Goal: Task Accomplishment & Management: Manage account settings

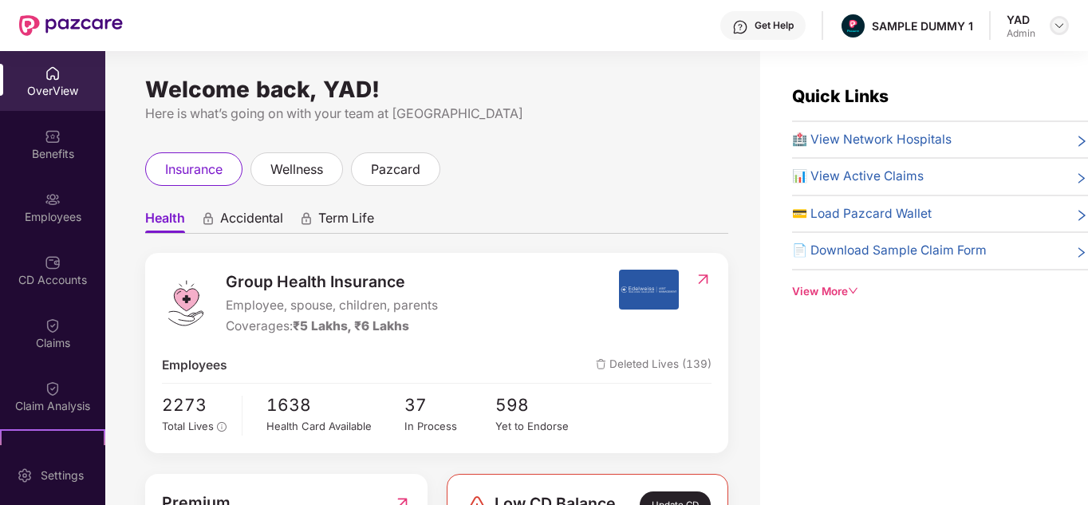
click at [1055, 31] on img at bounding box center [1059, 25] width 13 height 13
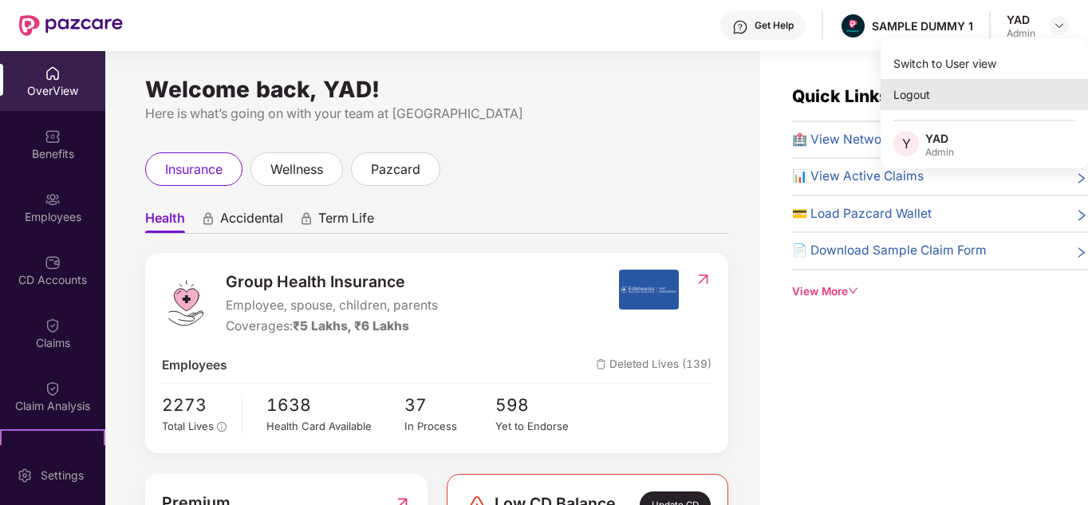
click at [976, 89] on div "Logout" at bounding box center [984, 94] width 207 height 31
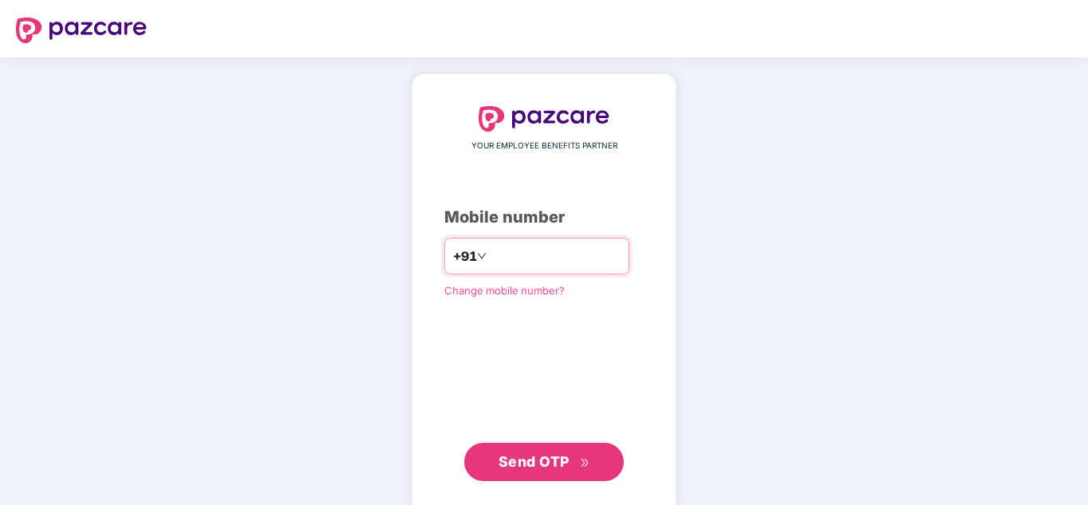
type input "**********"
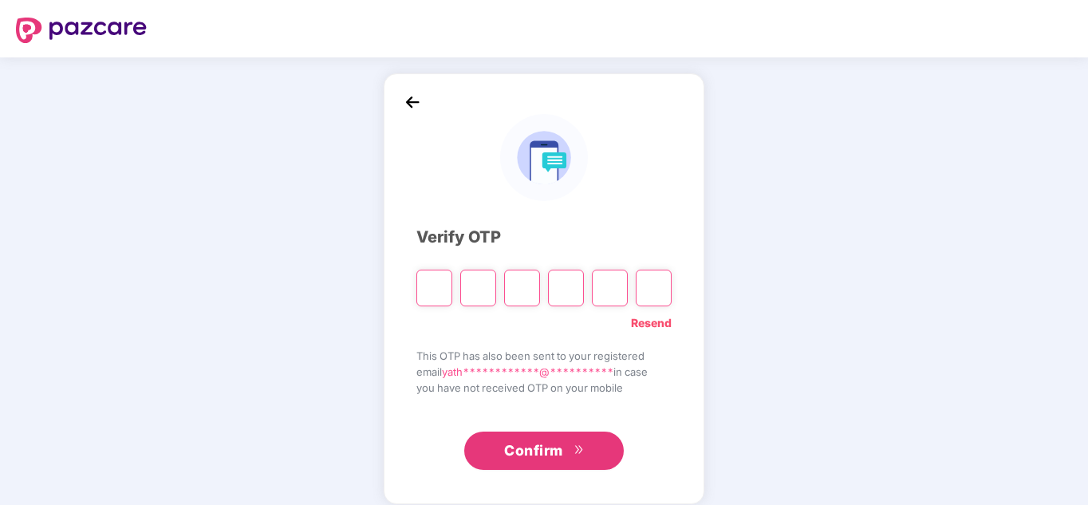
type input "*"
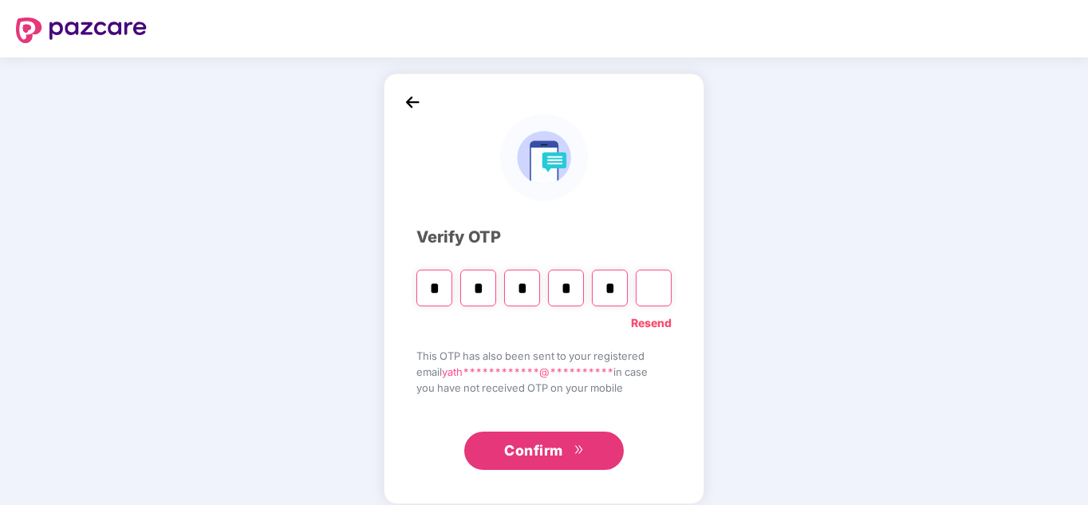
type input "*"
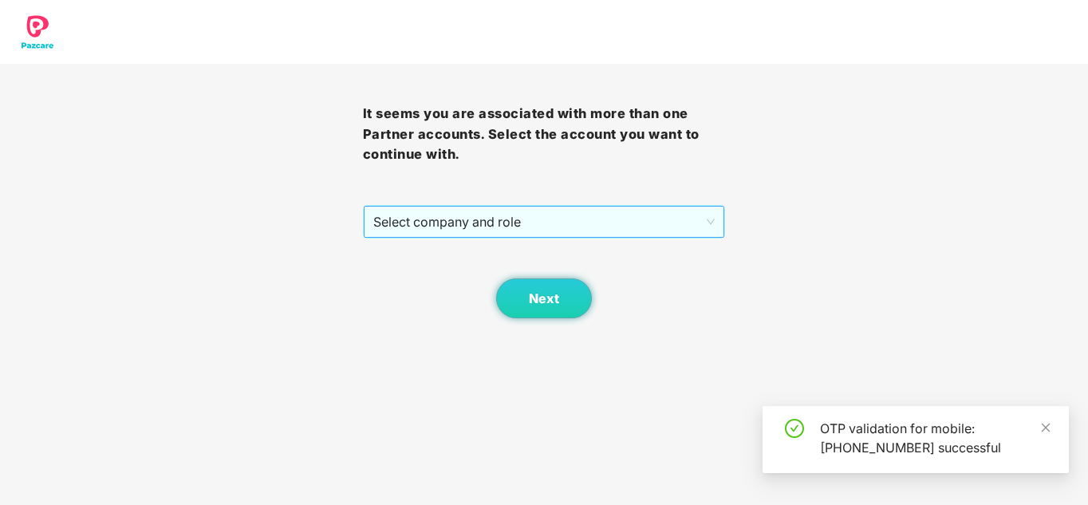
click at [434, 214] on span "Select company and role" at bounding box center [544, 222] width 342 height 30
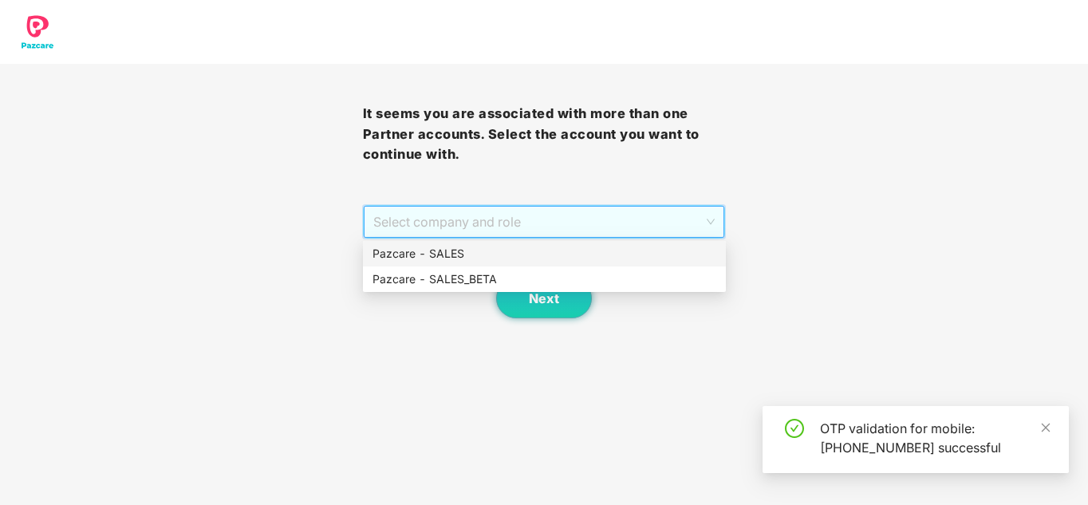
click at [437, 249] on div "Pazcare - SALES" at bounding box center [545, 254] width 344 height 18
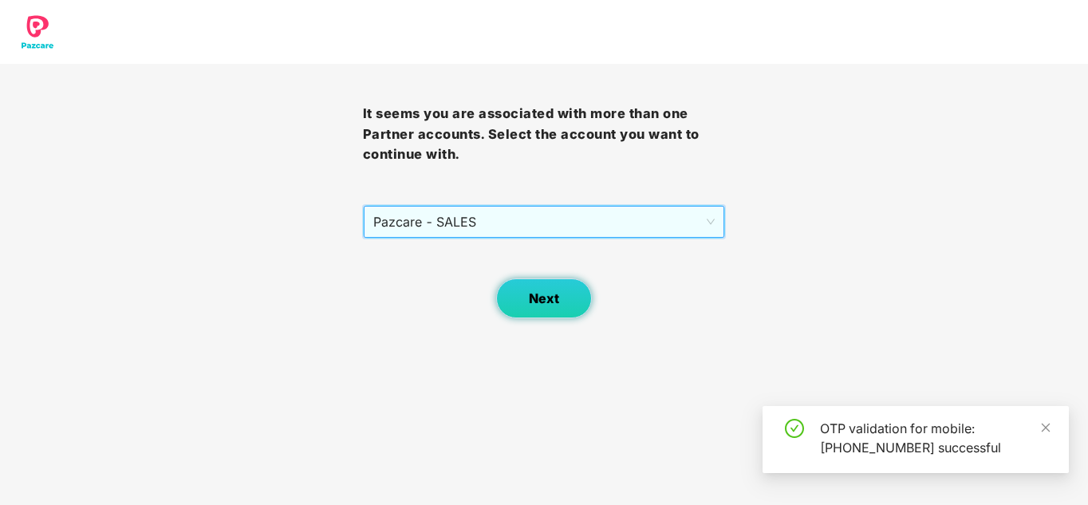
click at [504, 289] on button "Next" at bounding box center [544, 298] width 96 height 40
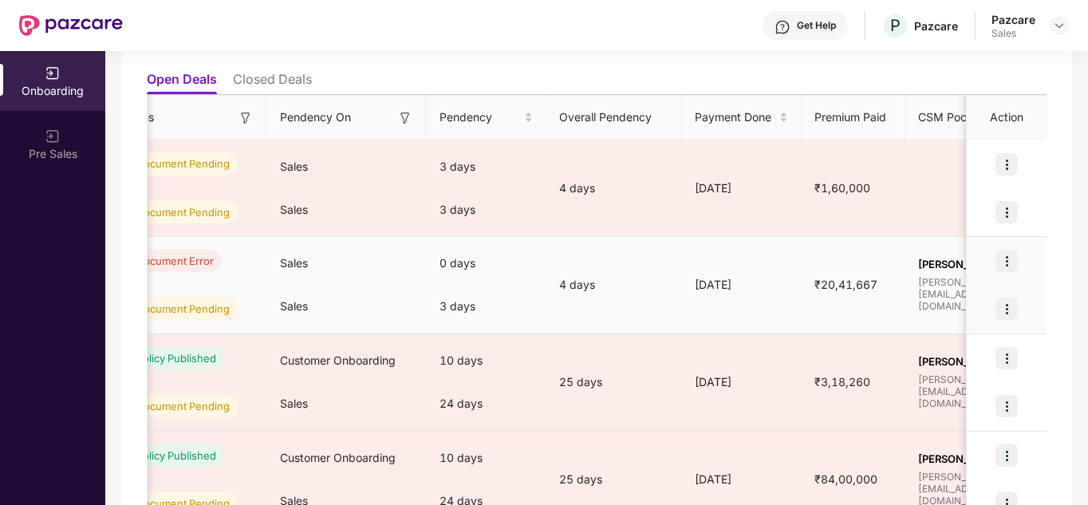
scroll to position [0, 523]
click at [1014, 256] on img at bounding box center [1007, 261] width 22 height 22
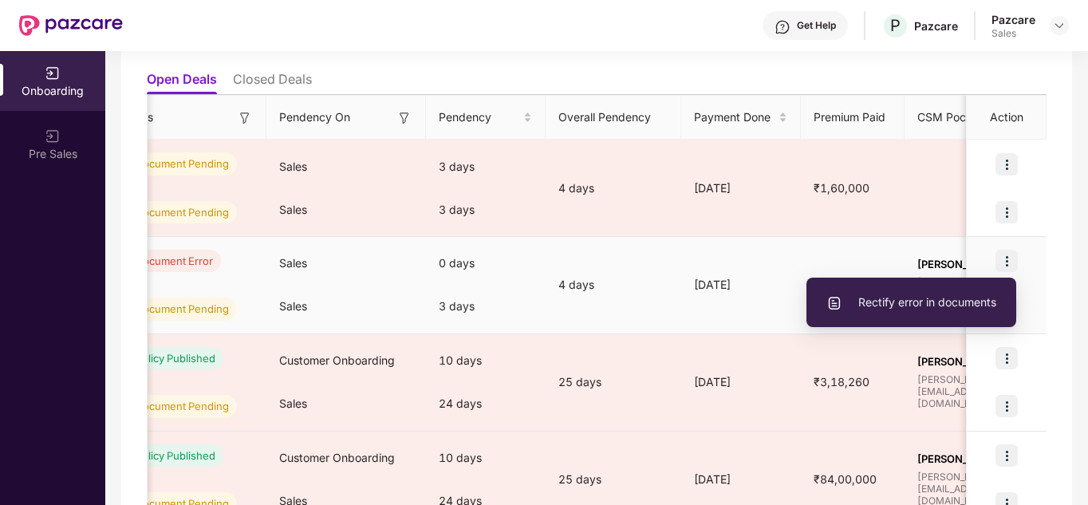
click at [965, 304] on span "Rectify error in documents" at bounding box center [911, 303] width 170 height 18
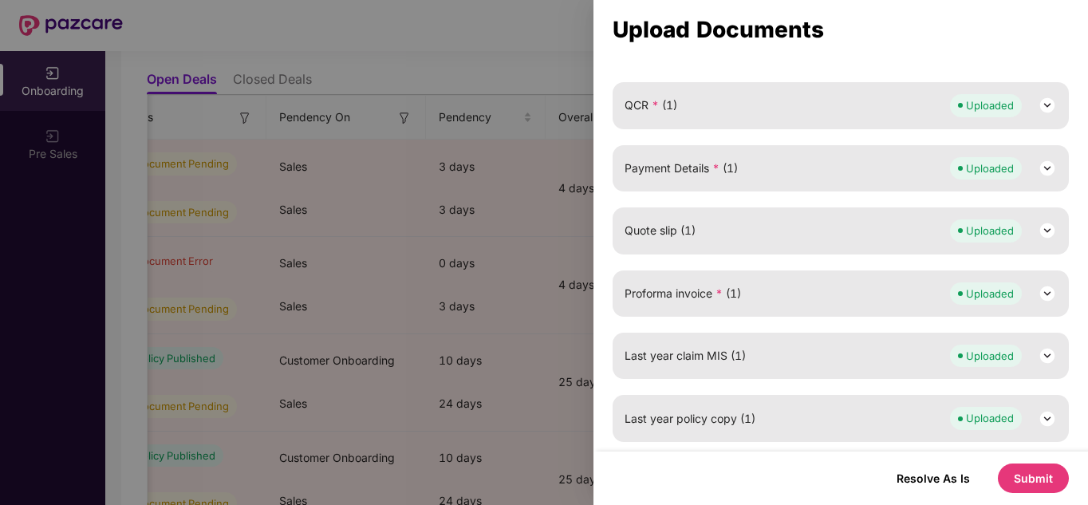
scroll to position [0, 0]
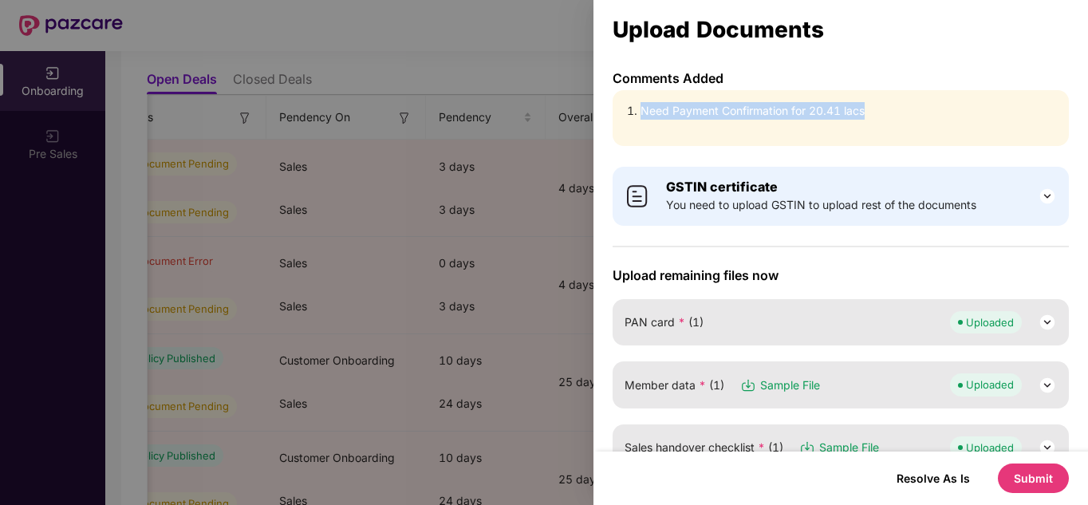
drag, startPoint x: 639, startPoint y: 111, endPoint x: 953, endPoint y: 144, distance: 316.1
click at [953, 144] on div "Need Payment Confirmation for 20.41 lacs" at bounding box center [841, 118] width 456 height 56
click at [858, 167] on div "GSTIN certificate You need to upload GSTIN to upload rest of the documents" at bounding box center [841, 196] width 456 height 59
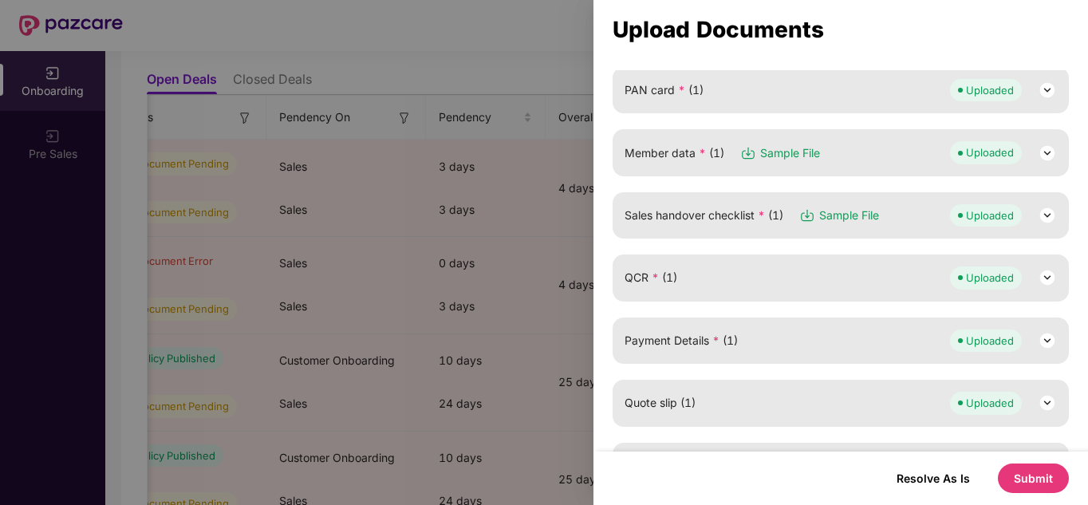
scroll to position [233, 0]
click at [1042, 213] on img at bounding box center [1047, 214] width 19 height 19
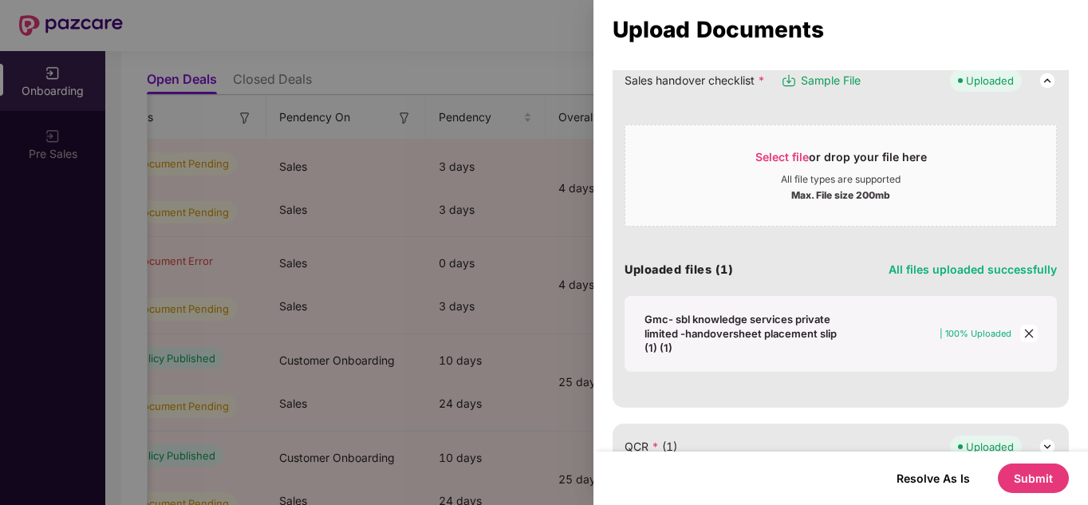
scroll to position [0, 0]
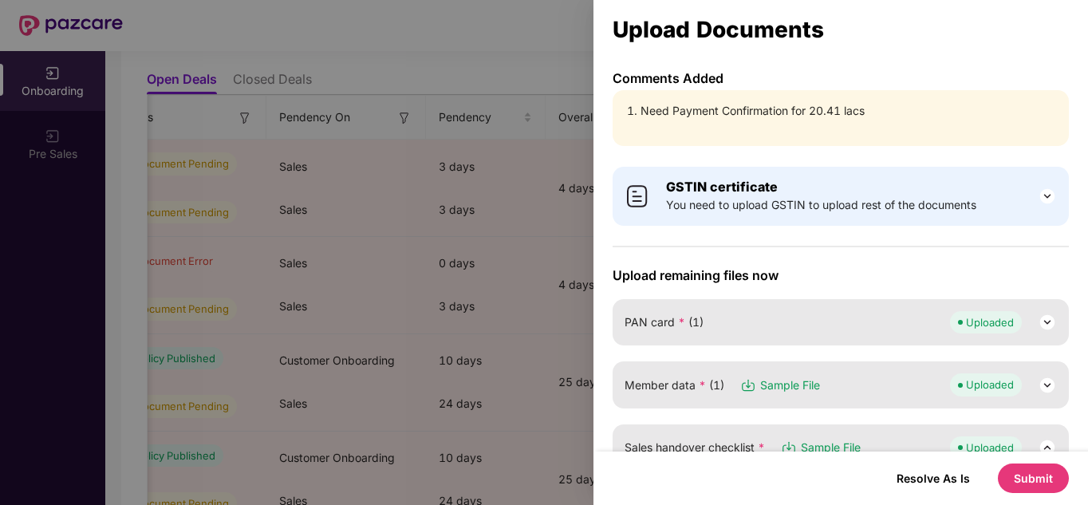
click at [530, 93] on div at bounding box center [544, 252] width 1088 height 505
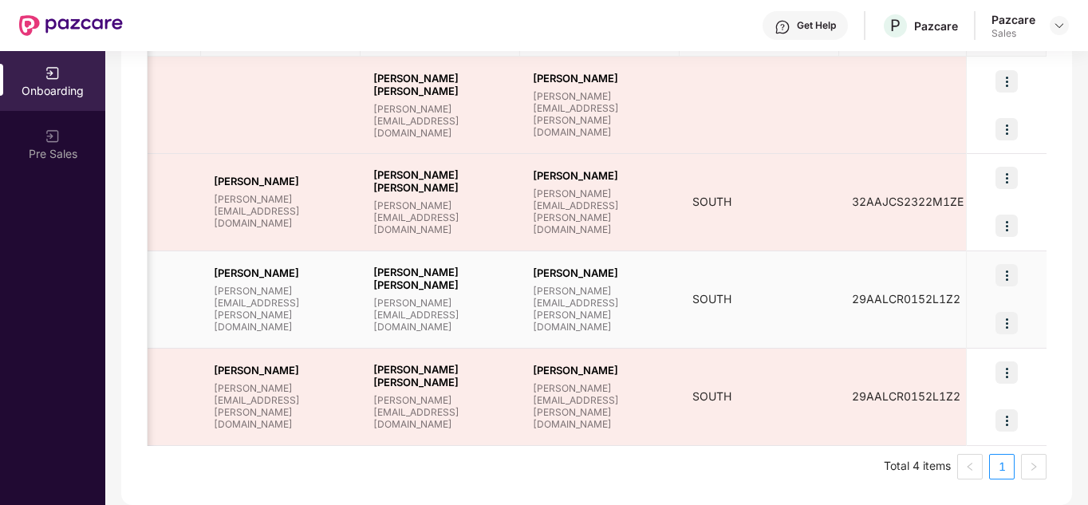
scroll to position [0, 1433]
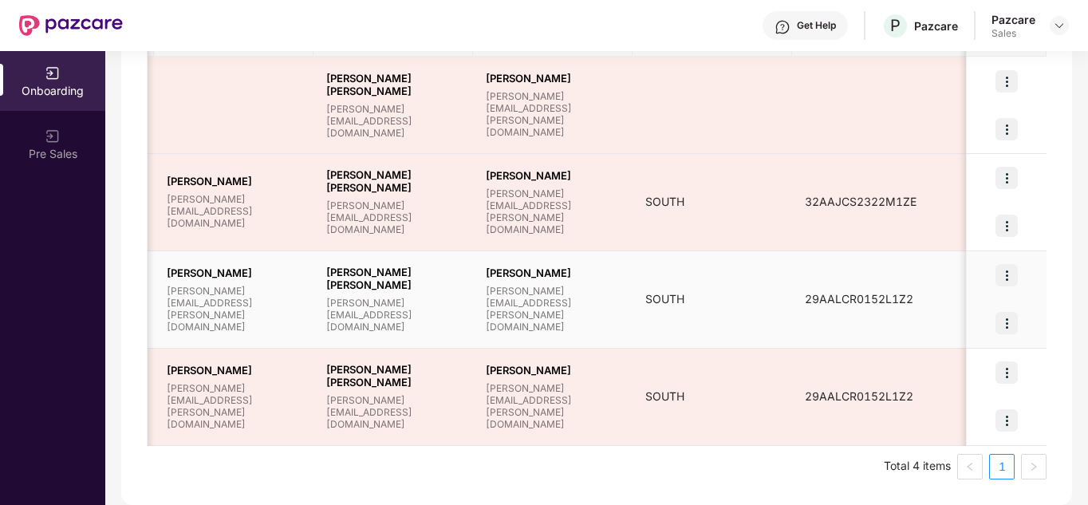
click at [1008, 271] on img at bounding box center [1007, 275] width 22 height 22
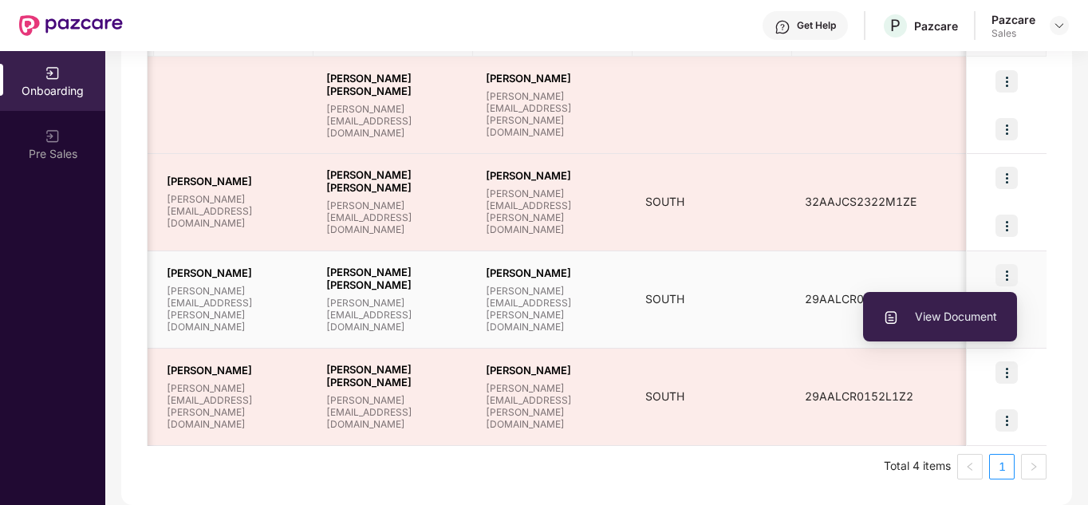
click at [970, 314] on span "View Document" at bounding box center [940, 317] width 114 height 18
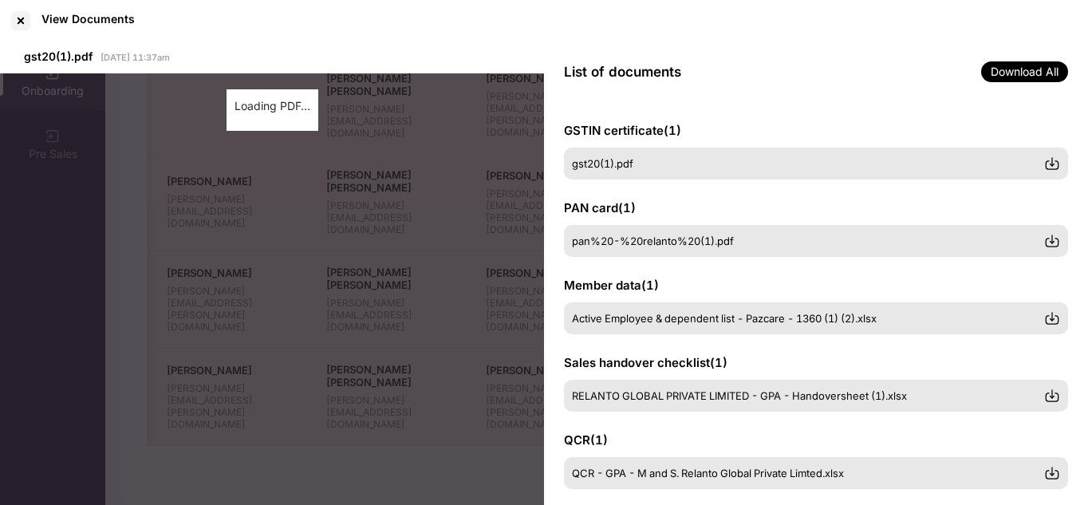
scroll to position [409, 0]
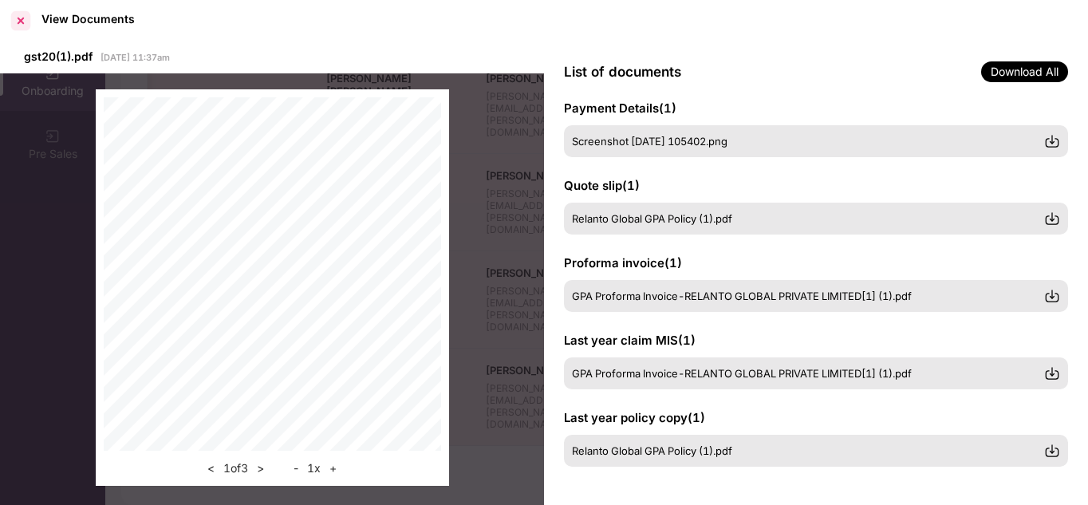
click at [18, 23] on div at bounding box center [21, 21] width 26 height 26
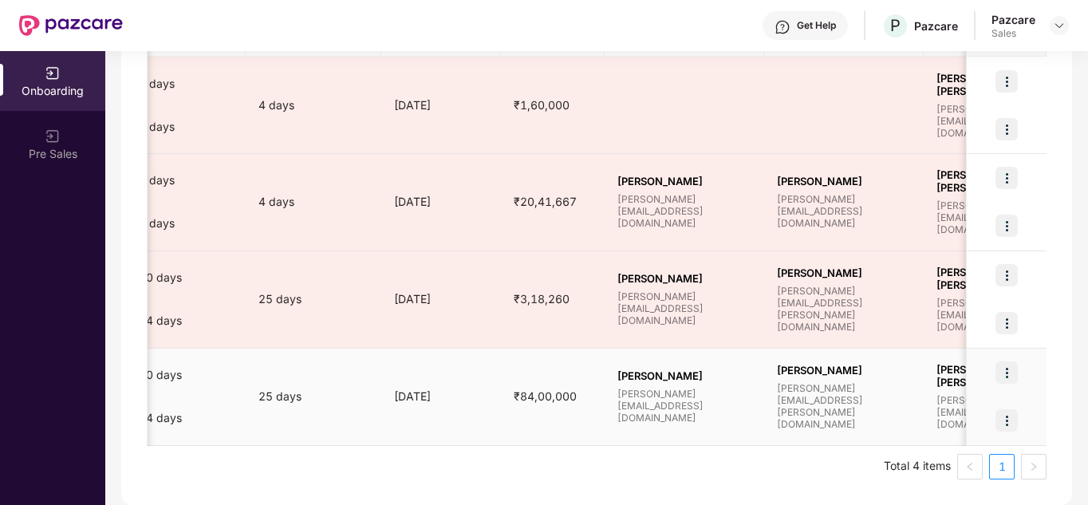
scroll to position [0, 942]
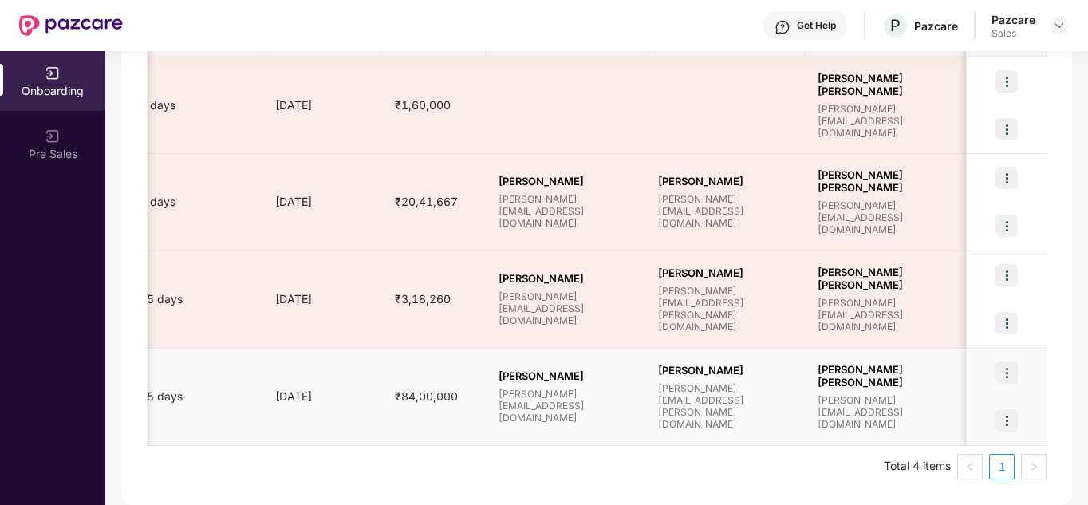
click at [1007, 375] on img at bounding box center [1007, 372] width 22 height 22
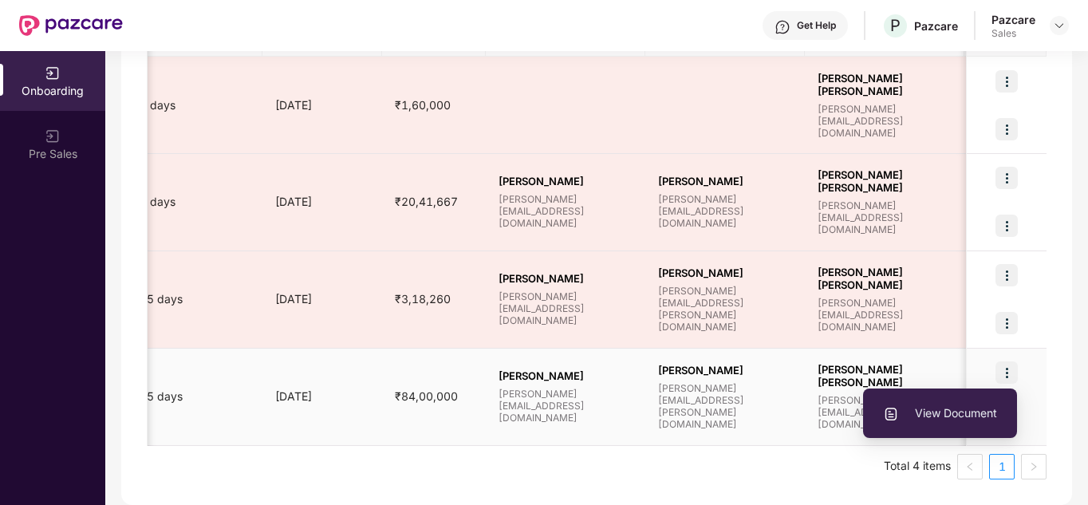
click at [908, 396] on li "View Document" at bounding box center [940, 413] width 154 height 34
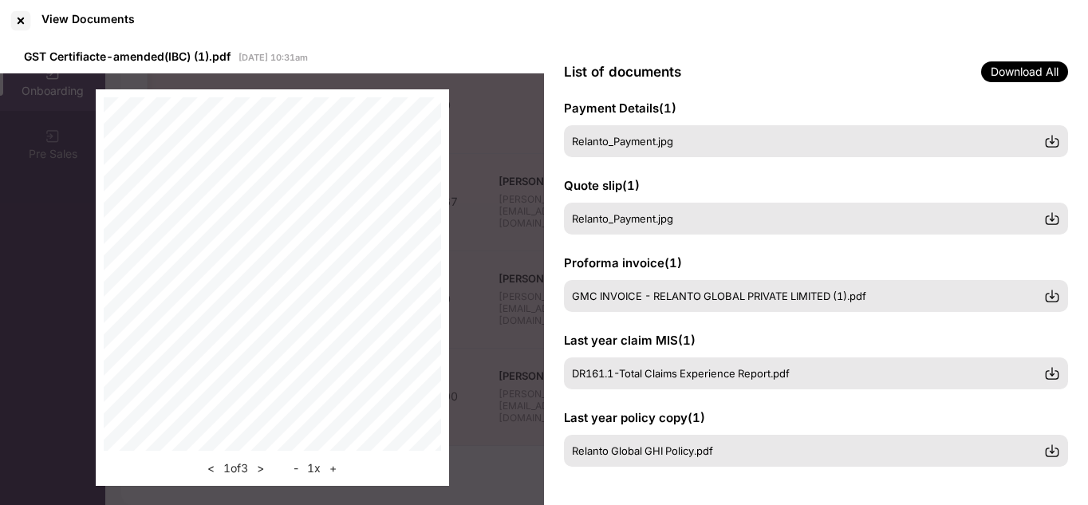
scroll to position [0, 0]
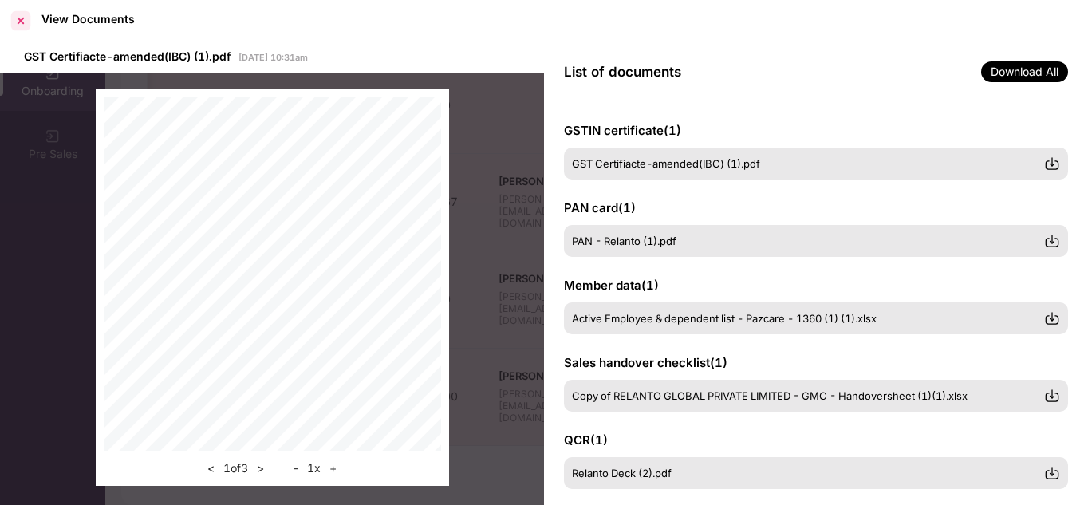
click at [21, 19] on div at bounding box center [21, 21] width 26 height 26
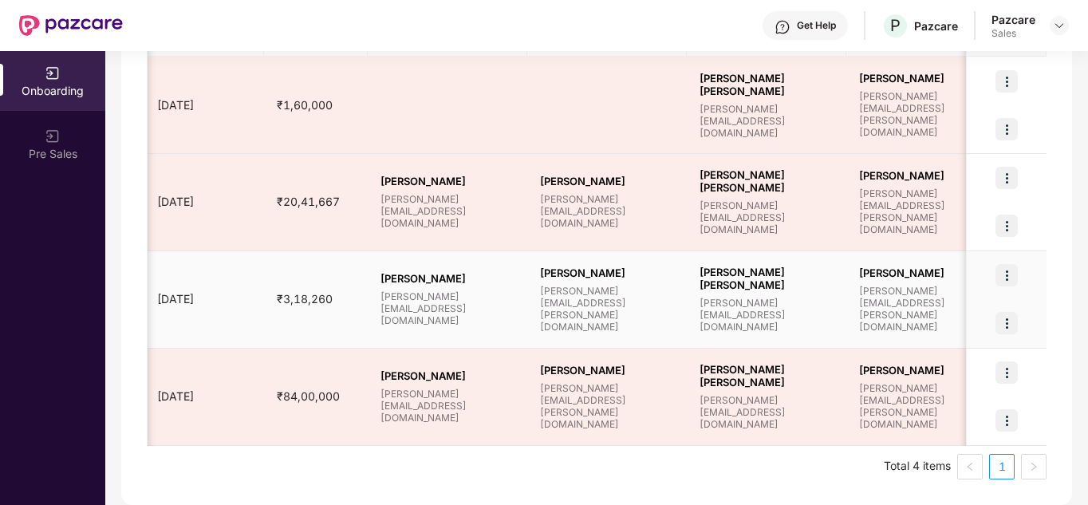
scroll to position [0, 1274]
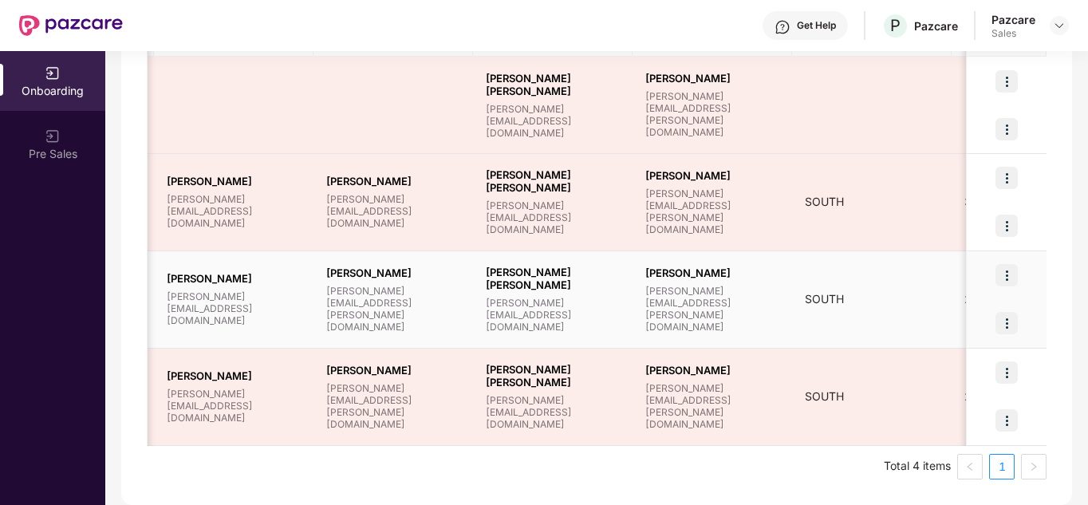
click at [1008, 324] on img at bounding box center [1007, 323] width 22 height 22
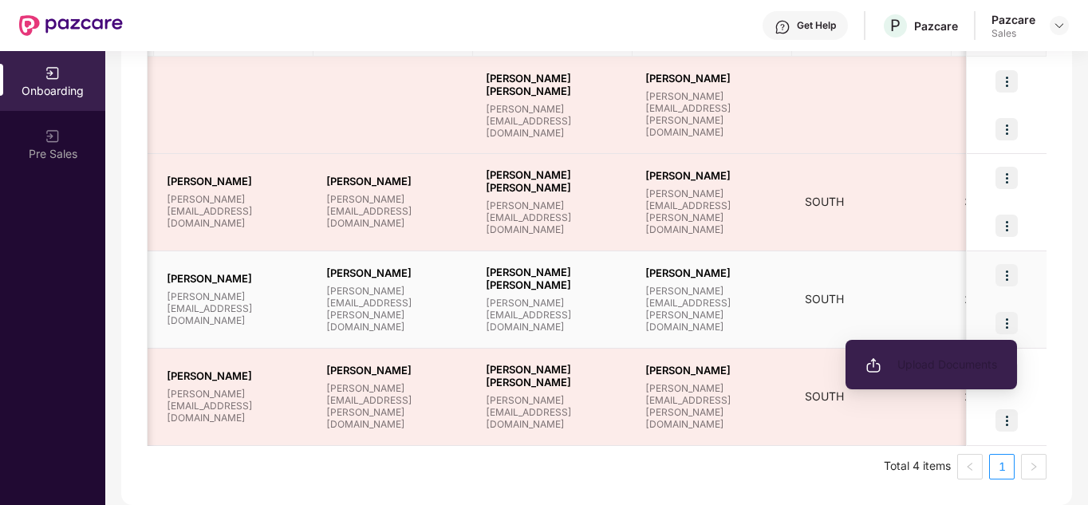
click at [934, 368] on span "Upload Documents" at bounding box center [932, 365] width 132 height 18
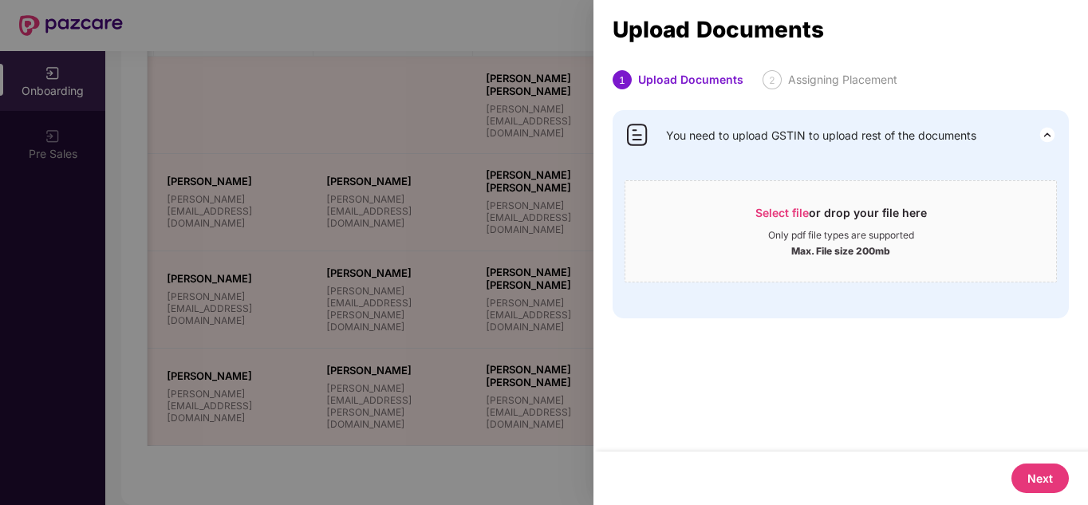
click at [387, 251] on div at bounding box center [544, 252] width 1088 height 505
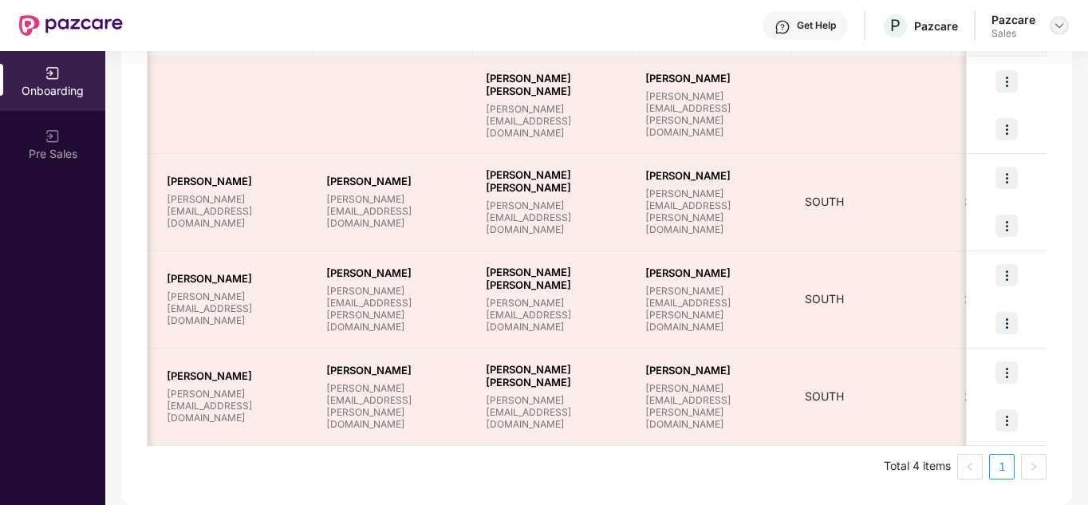
click at [1058, 33] on div at bounding box center [1059, 25] width 19 height 19
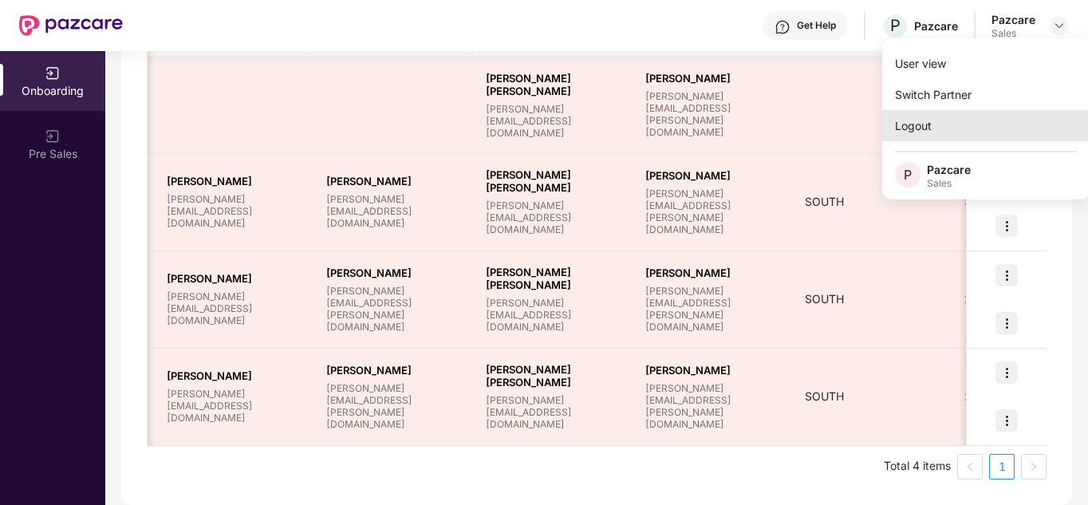
click at [938, 124] on div "Logout" at bounding box center [985, 125] width 207 height 31
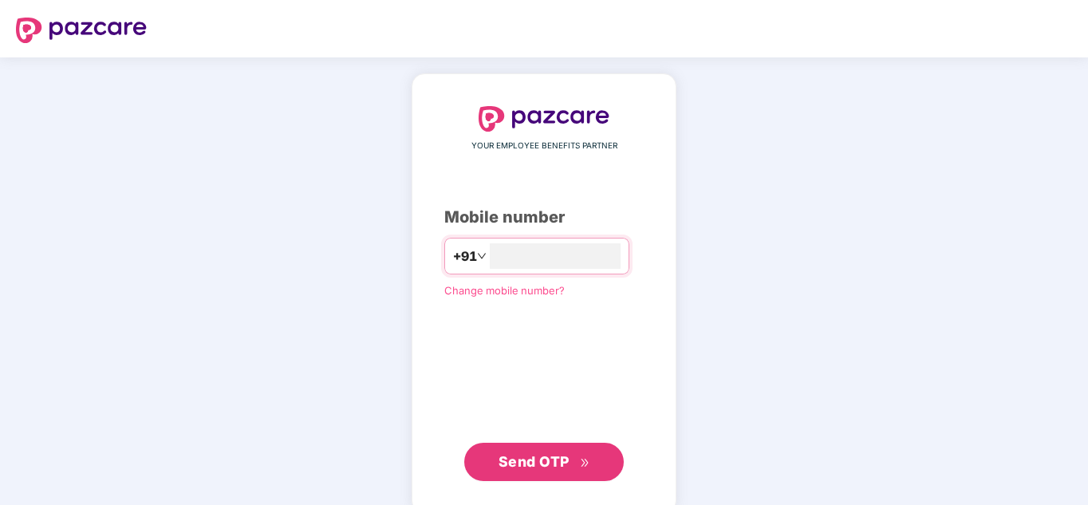
type input "*"
paste input "**********"
type input "**********"
click at [526, 457] on span "Send OTP" at bounding box center [534, 461] width 71 height 17
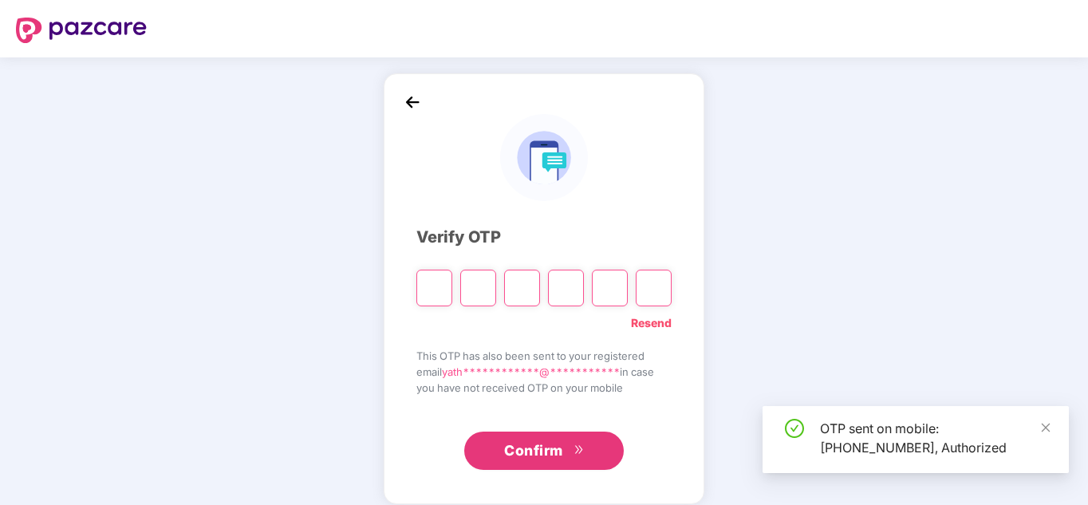
type input "*"
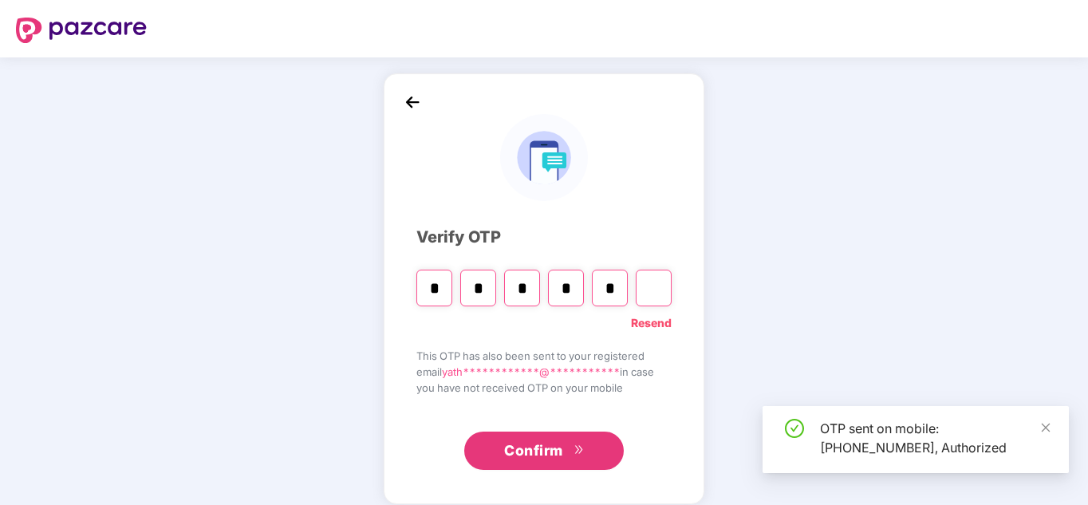
type input "*"
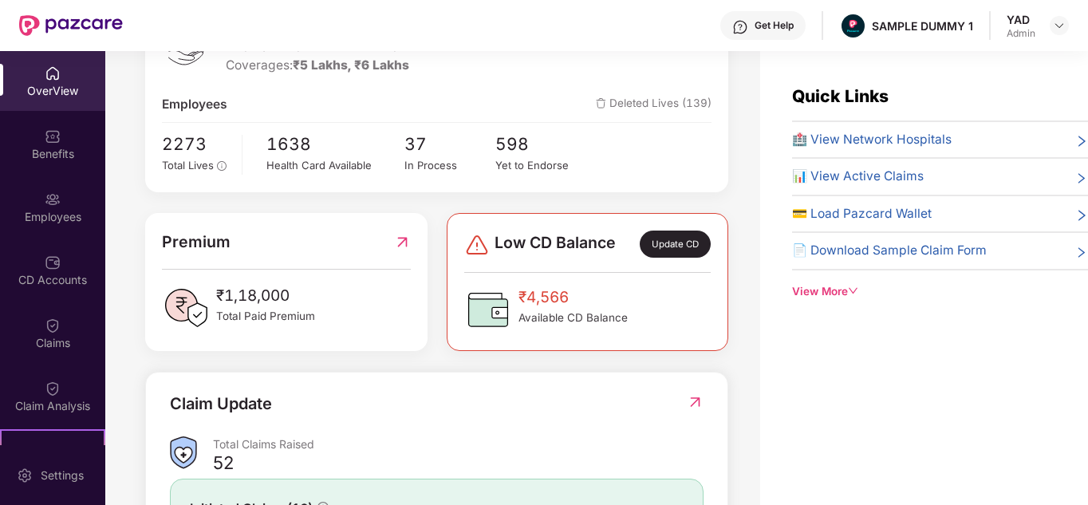
scroll to position [0, 0]
